Goal: Task Accomplishment & Management: Manage account settings

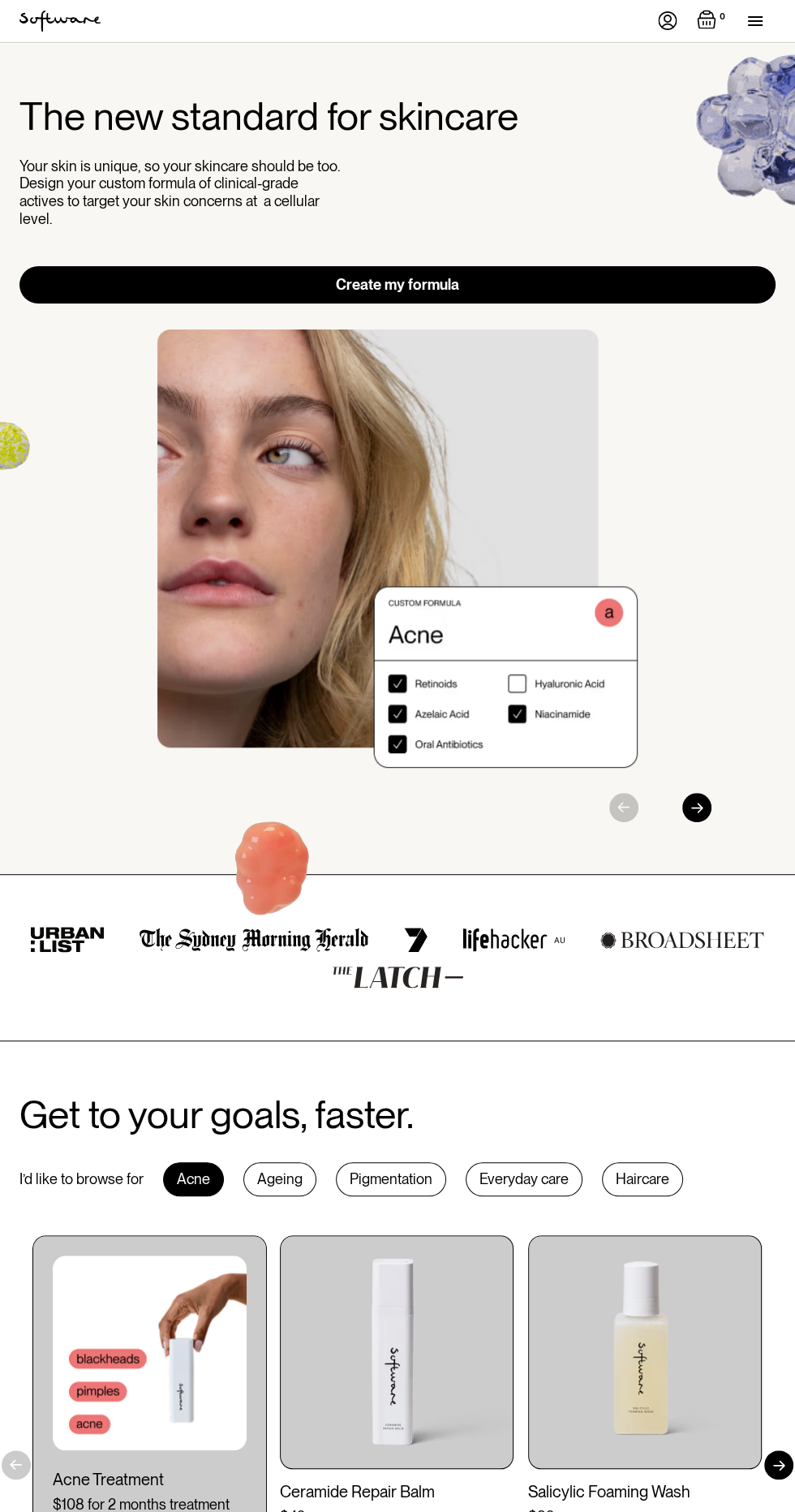
click at [769, 22] on div "menu" at bounding box center [761, 21] width 27 height 43
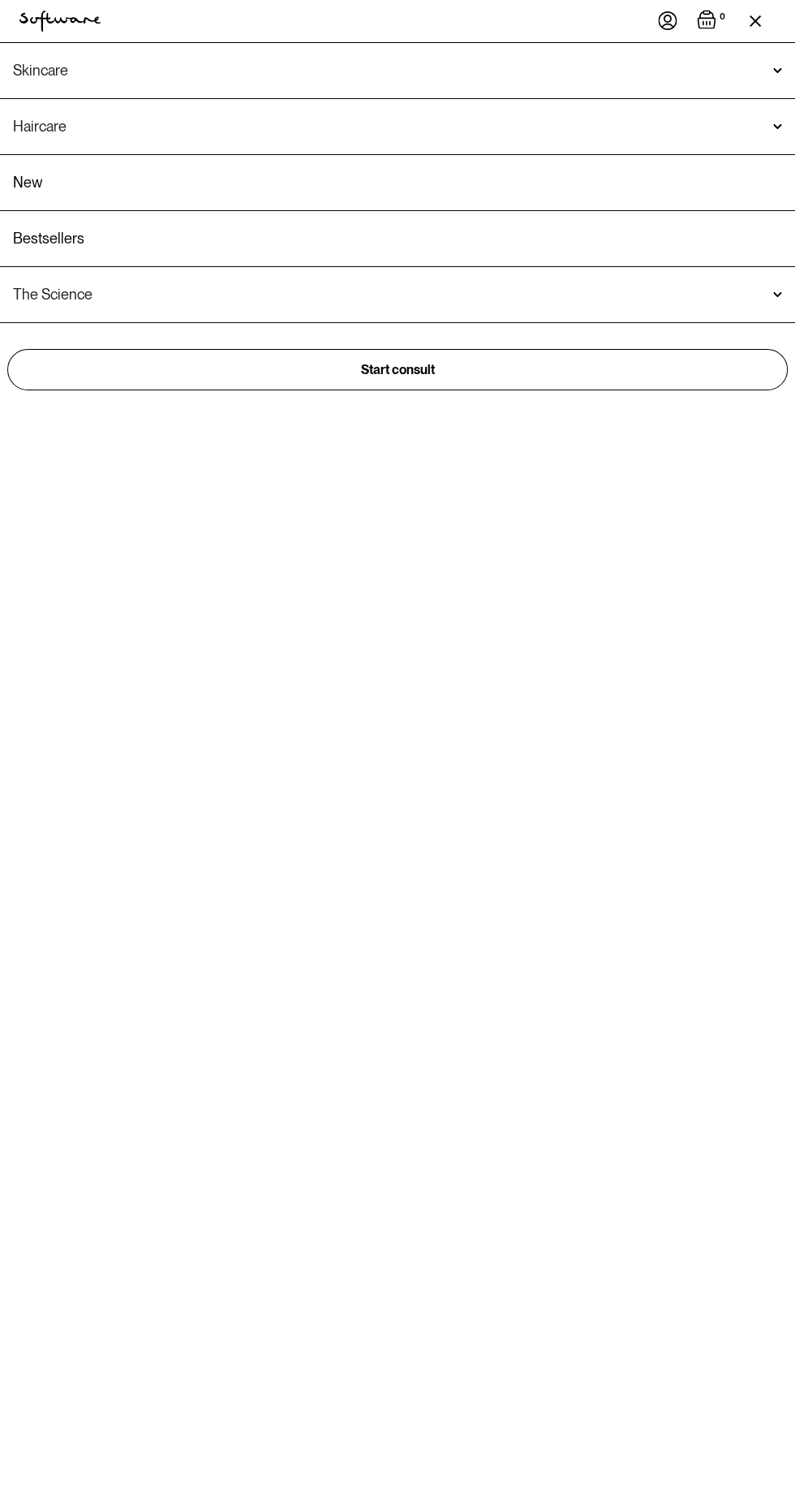
click at [667, 21] on img at bounding box center [667, 21] width 20 height 19
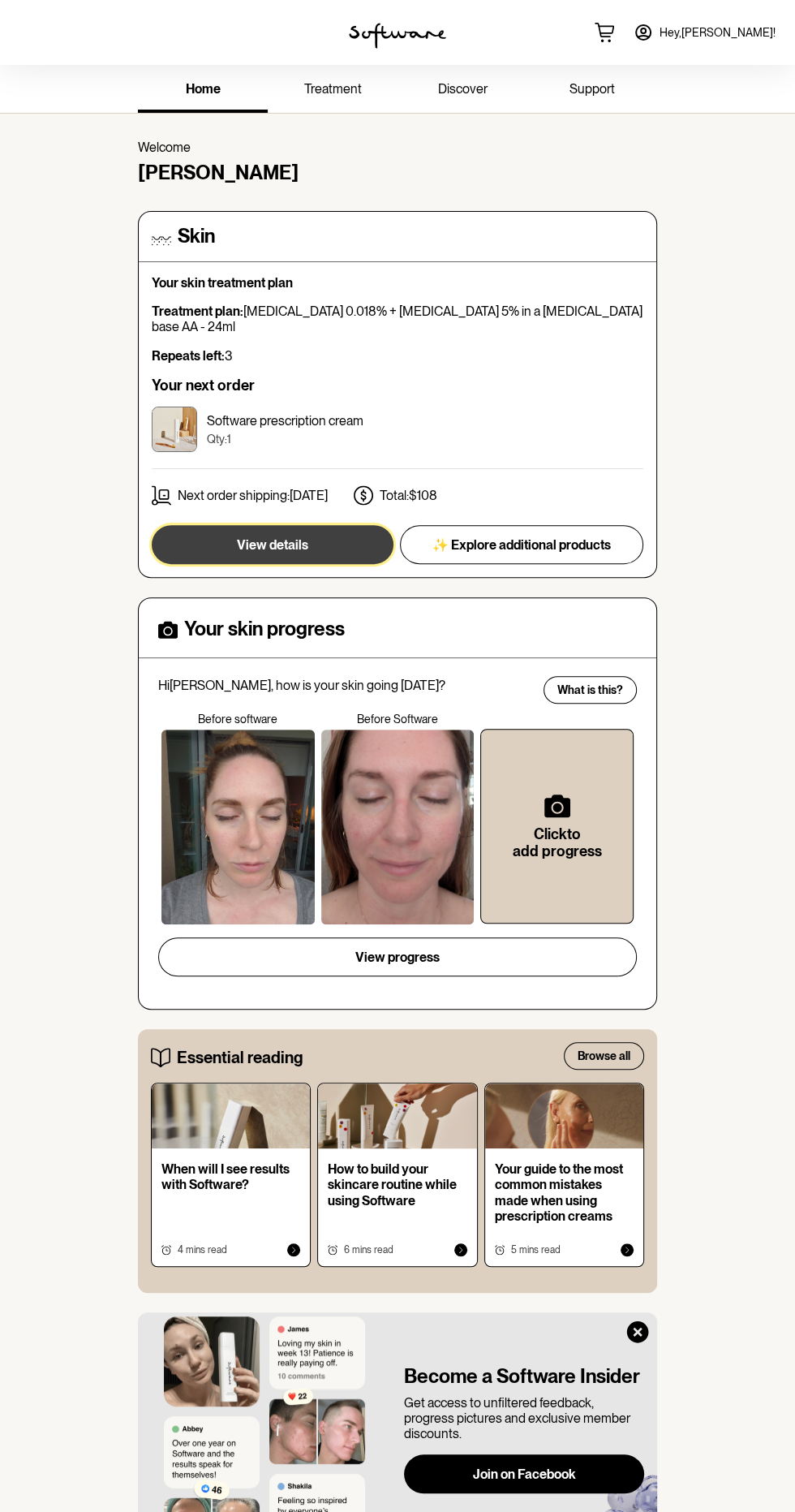
click at [313, 528] on button "View details" at bounding box center [273, 544] width 242 height 39
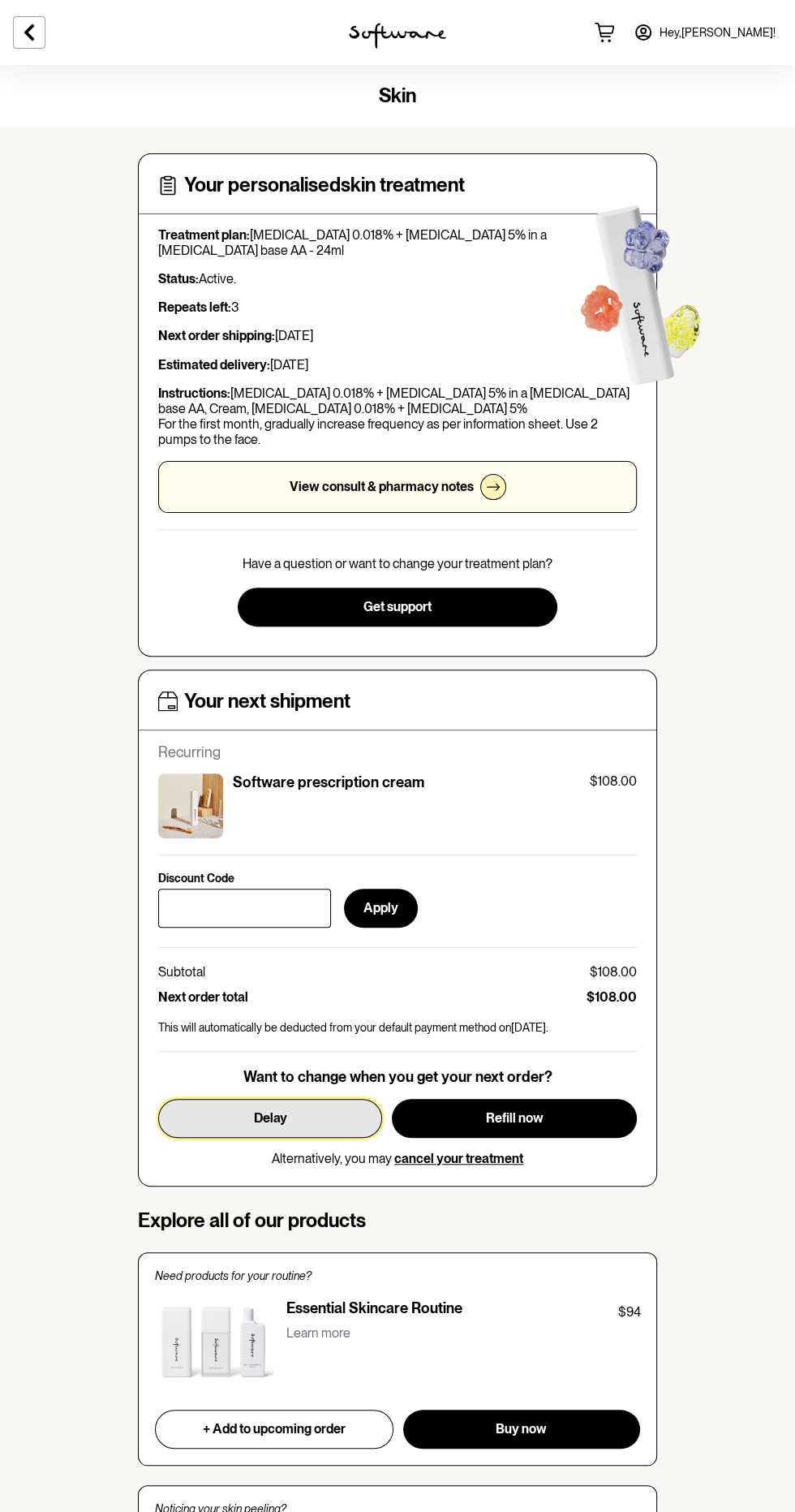
click at [268, 1115] on span "Delay" at bounding box center [270, 1118] width 33 height 15
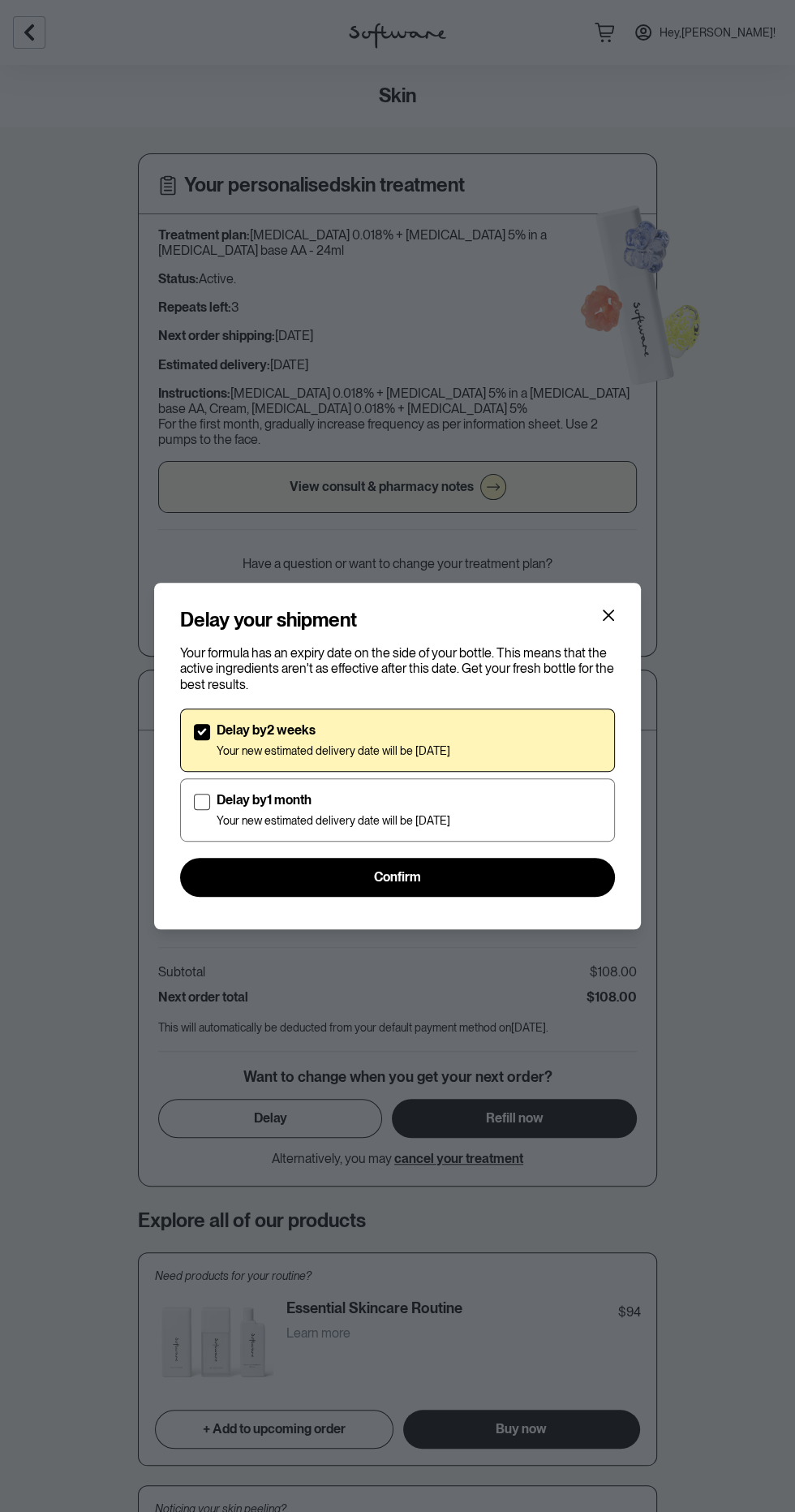
click at [488, 793] on div "Delay by 1 month Your new estimated delivery date will be 31st Oct 2025" at bounding box center [408, 810] width 385 height 36
click at [194, 809] on input "Delay by 1 month Your new estimated delivery date will be 31st Oct 2025" at bounding box center [193, 809] width 1 height 1
checkbox input "true"
checkbox input "false"
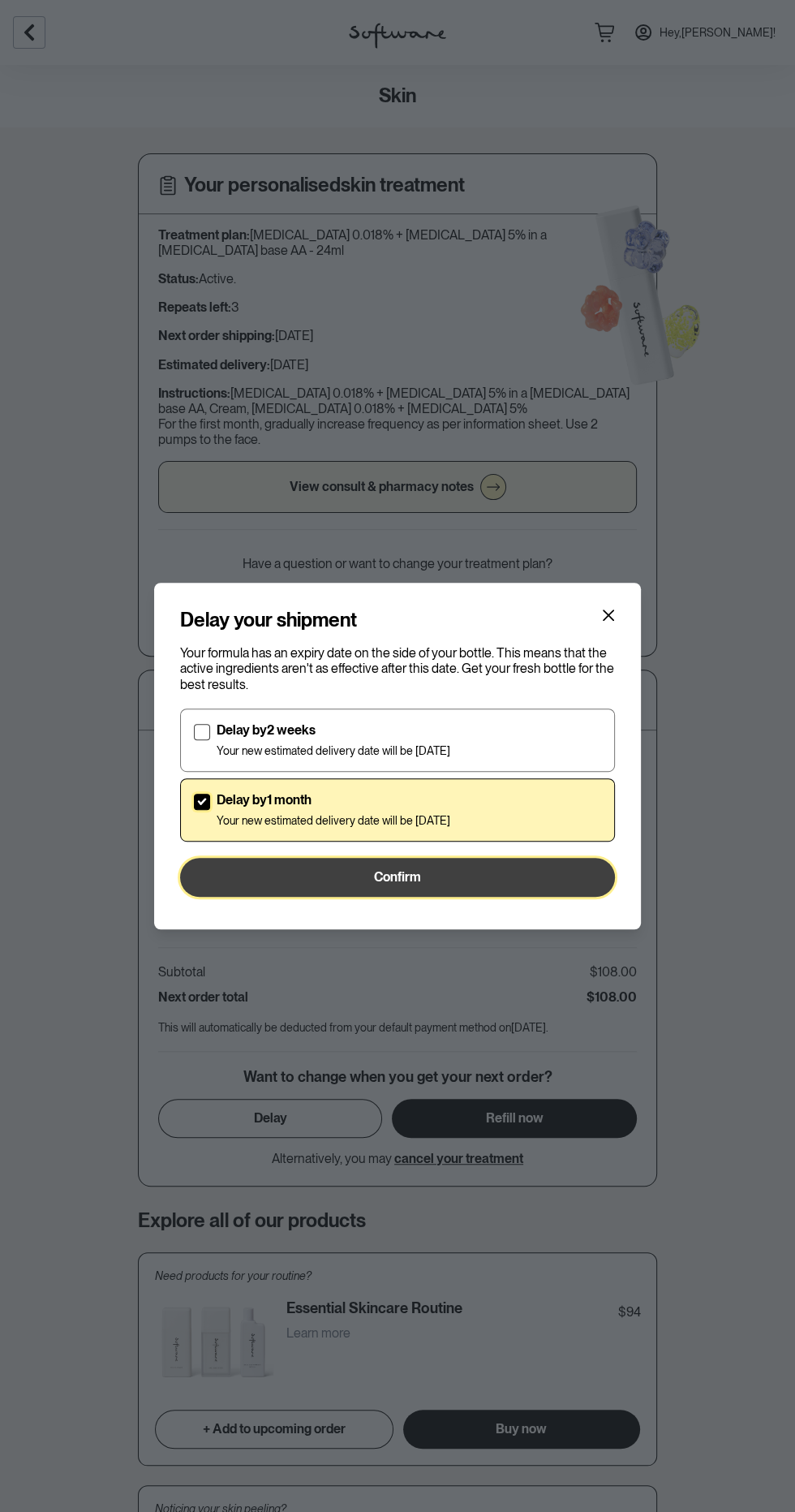
click at [511, 893] on button "Confirm" at bounding box center [398, 877] width 435 height 39
